Goal: Communication & Community: Ask a question

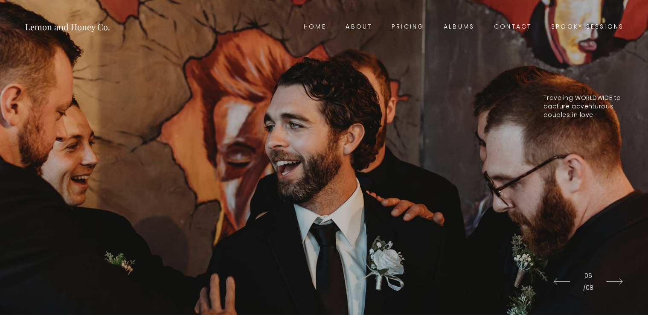
click at [520, 24] on link "Contact" at bounding box center [512, 27] width 57 height 12
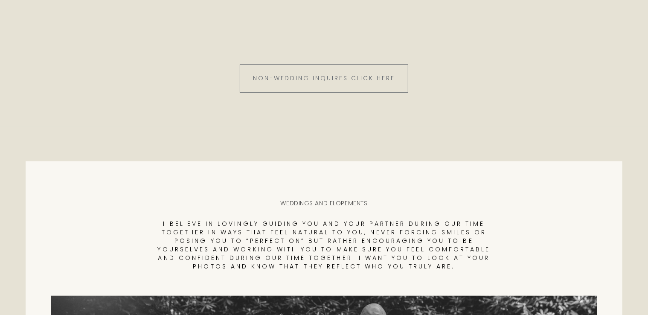
scroll to position [128, 0]
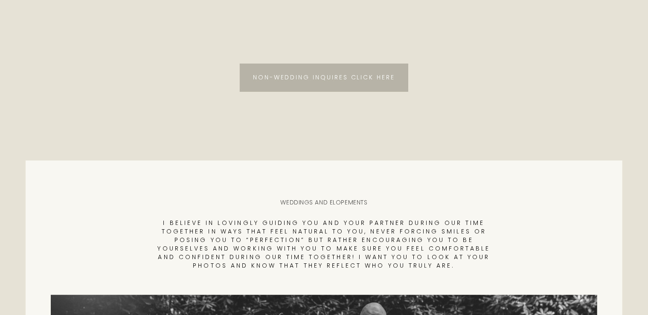
click at [343, 73] on link "Non-wedding inquires click here" at bounding box center [324, 78] width 168 height 28
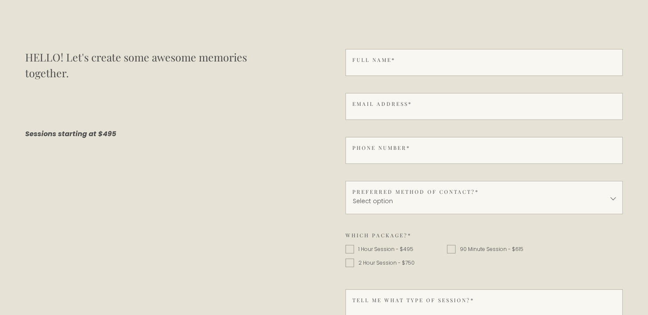
scroll to position [384, 0]
type input "Anita Malik"
type input "photoexperteditor@gmail.com"
type input "+91 8882552102"
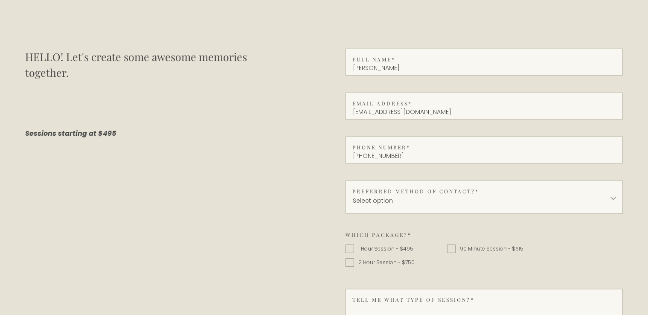
type textarea "+91 8882552102"
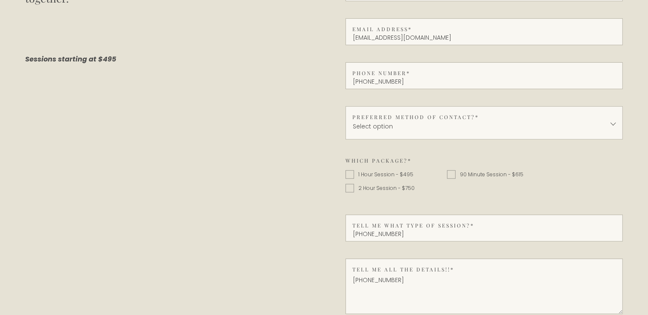
scroll to position [512, 0]
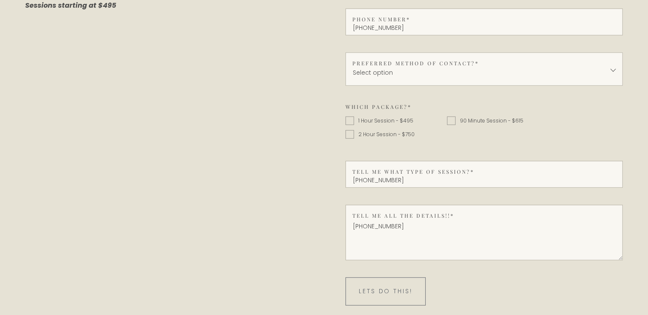
click at [441, 78] on select "Select option Email Text" at bounding box center [483, 68] width 277 height 33
select select "Email"
click at [349, 53] on select "Select option Email Text" at bounding box center [483, 68] width 277 height 33
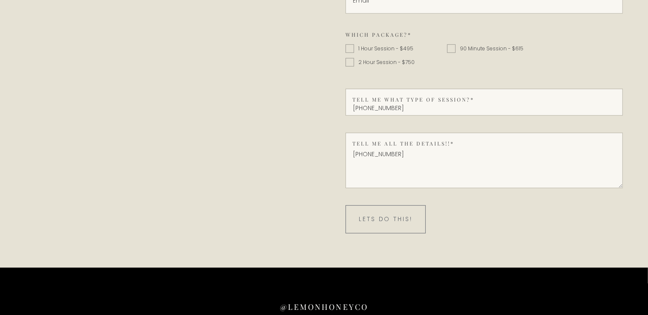
scroll to position [597, 0]
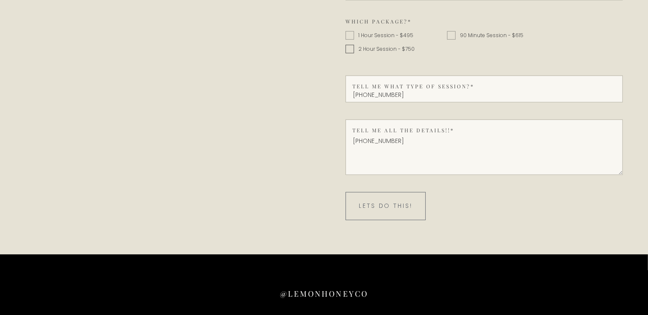
click at [353, 49] on input "2 Hour Session - $750" at bounding box center [349, 49] width 9 height 9
checkbox input "true"
drag, startPoint x: 428, startPoint y: 97, endPoint x: 316, endPoint y: 101, distance: 112.6
click at [316, 102] on div "HELLO! Let's create some awesome memories together. Sessions starting at $495 F…" at bounding box center [324, 27] width 597 height 385
drag, startPoint x: 439, startPoint y: 142, endPoint x: 306, endPoint y: 143, distance: 133.9
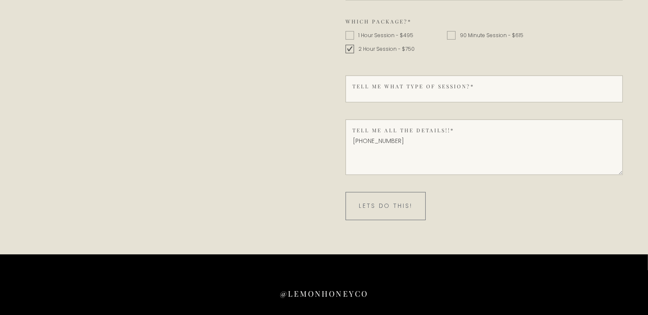
click at [306, 144] on div "HELLO! Let's create some awesome memories together. Sessions starting at $495 F…" at bounding box center [324, 27] width 597 height 385
paste textarea "Hi, I hope you're doing well! We specialize in wedding photo editing for profes…"
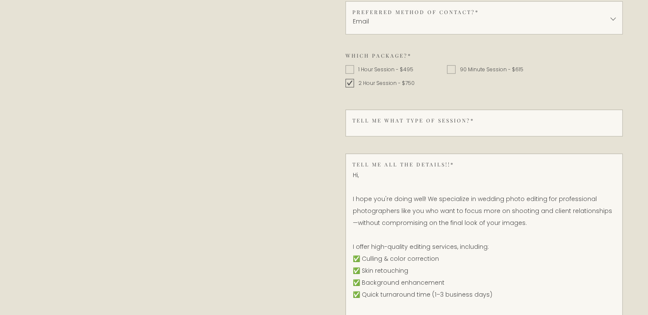
scroll to position [543, 0]
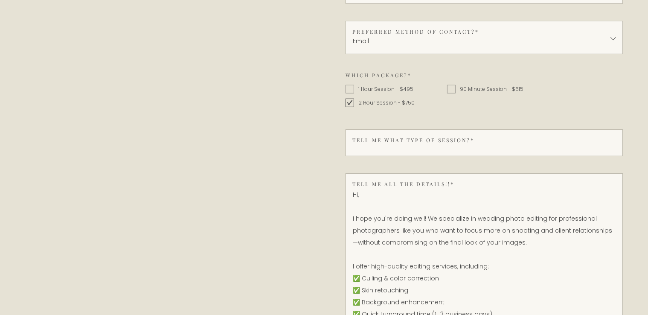
type textarea "Hi, I hope you're doing well! We specialize in wedding photo editing for profes…"
click at [404, 144] on label "Tell me what type of session? *" at bounding box center [413, 140] width 122 height 8
click at [404, 144] on input "Tell me what type of session? *" at bounding box center [483, 142] width 277 height 27
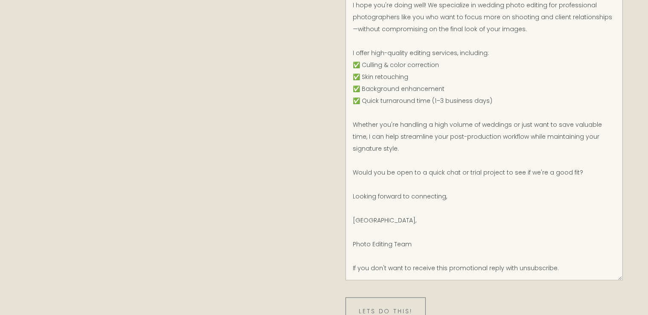
scroll to position [927, 0]
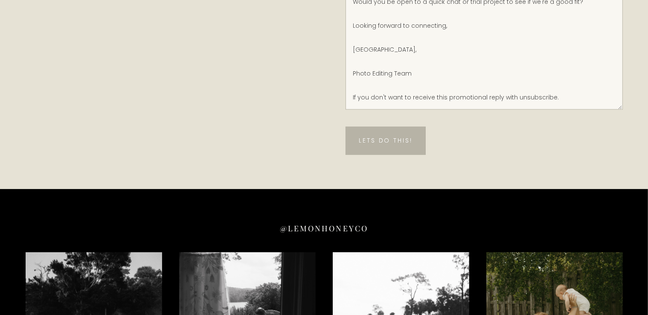
type input "Wedding"
click at [406, 155] on button "Lets Do This!" at bounding box center [385, 141] width 80 height 28
